Goal: Task Accomplishment & Management: Manage account settings

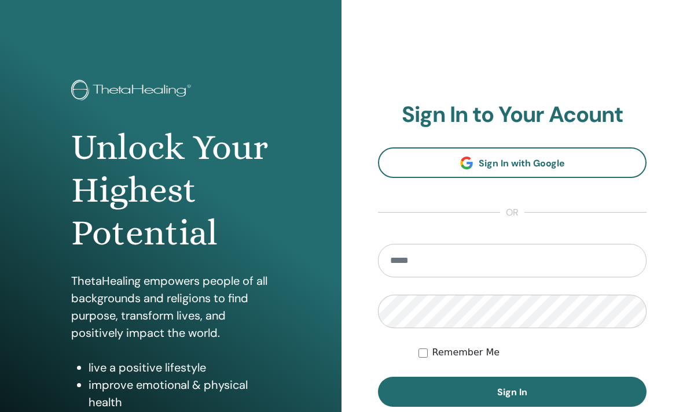
click at [490, 270] on input "email" at bounding box center [512, 261] width 268 height 34
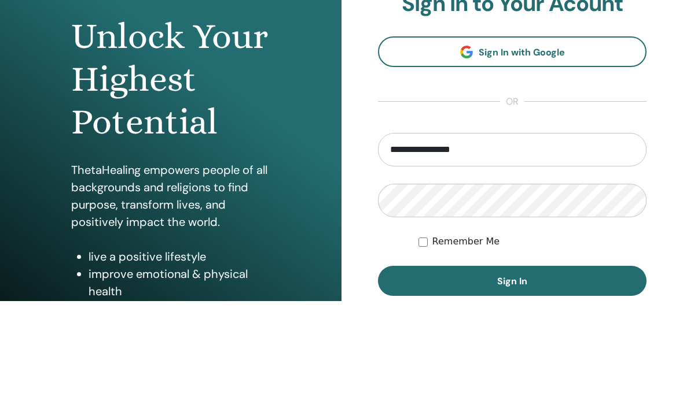
type input "**********"
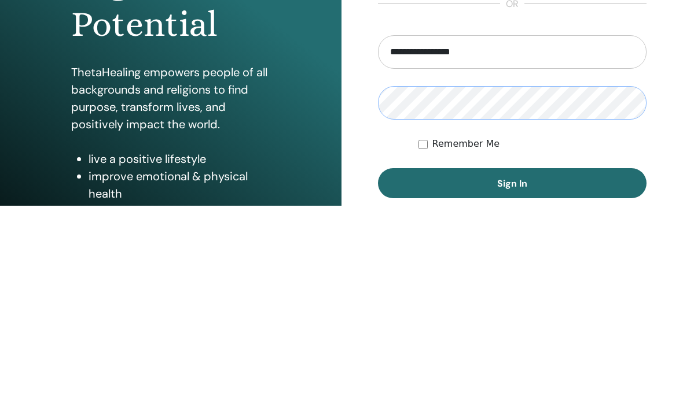
click at [428, 375] on button "Sign In" at bounding box center [512, 390] width 268 height 30
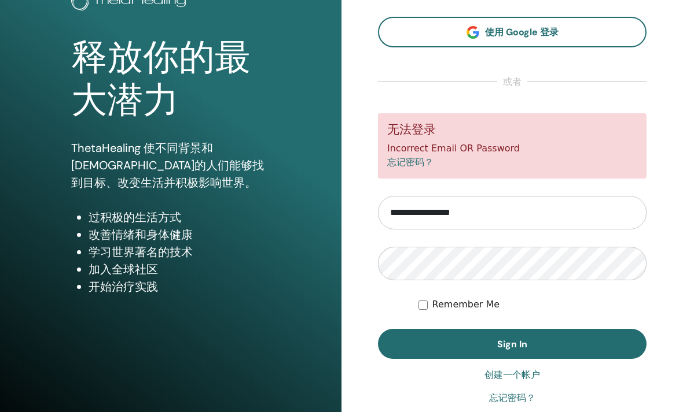
scroll to position [89, 0]
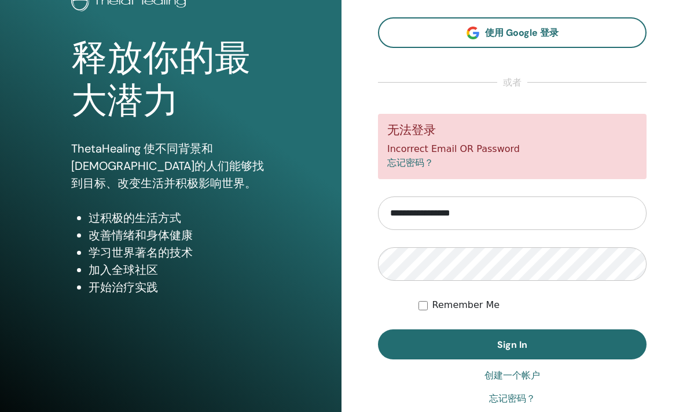
click at [510, 398] on link "忘记密码？" at bounding box center [512, 399] width 46 height 14
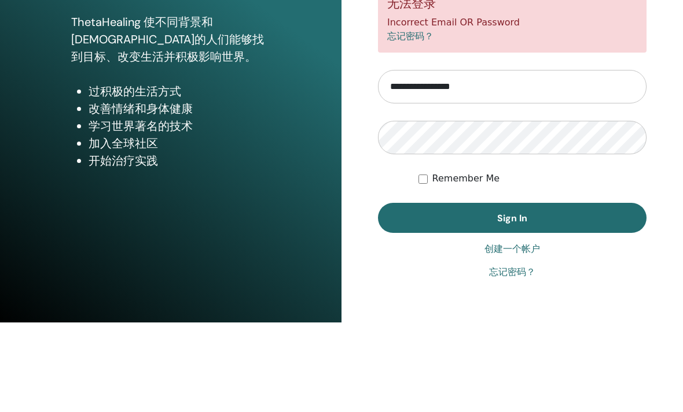
scroll to position [143, 0]
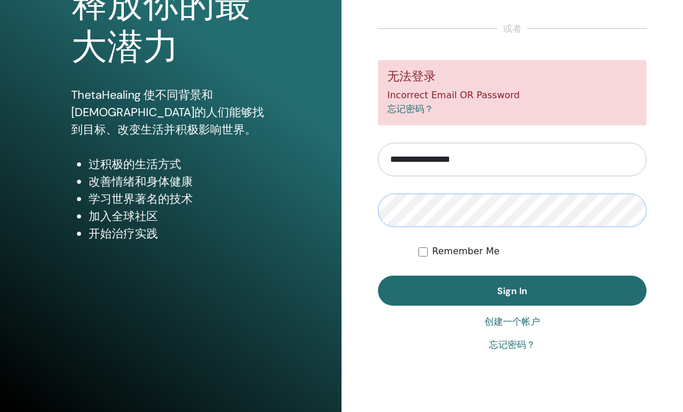
click at [507, 297] on button "Sign In" at bounding box center [512, 291] width 268 height 30
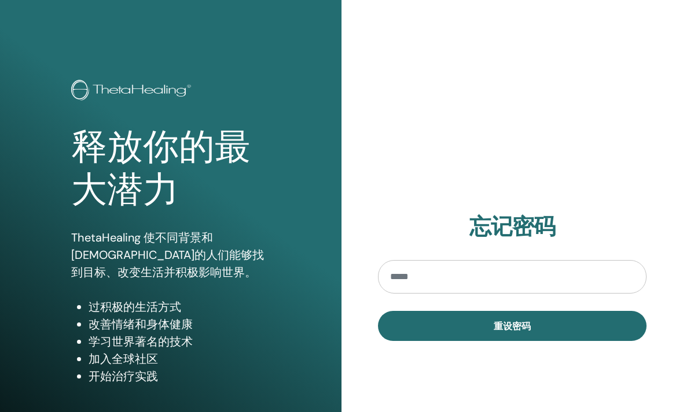
click at [503, 277] on input "email" at bounding box center [512, 277] width 268 height 34
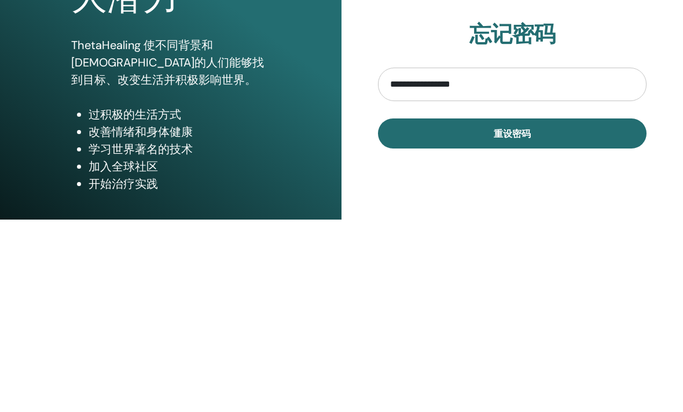
type input "**********"
click at [494, 320] on span "重设密码" at bounding box center [511, 326] width 37 height 12
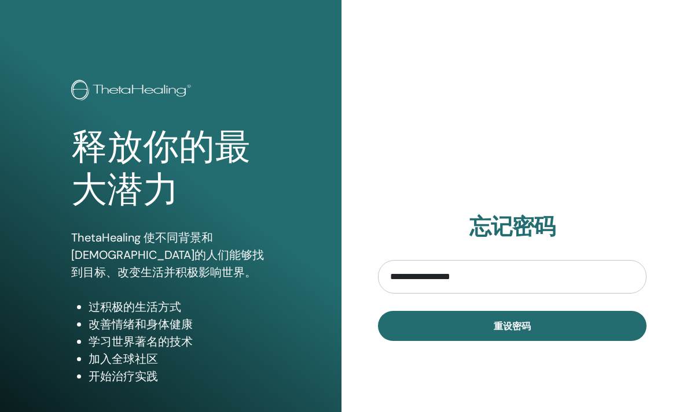
scroll to position [143, 0]
